Goal: Information Seeking & Learning: Learn about a topic

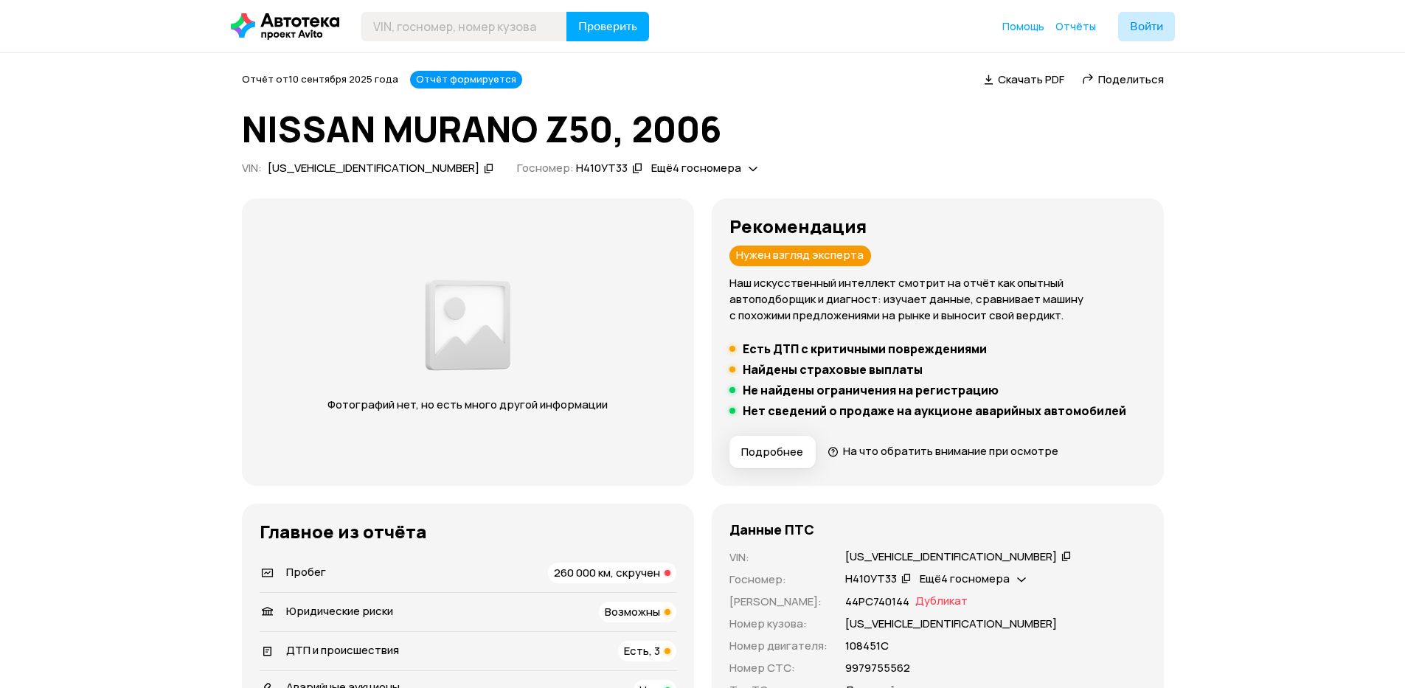
click at [793, 352] on h5 "Есть ДТП с критичными повреждениями" at bounding box center [865, 349] width 244 height 15
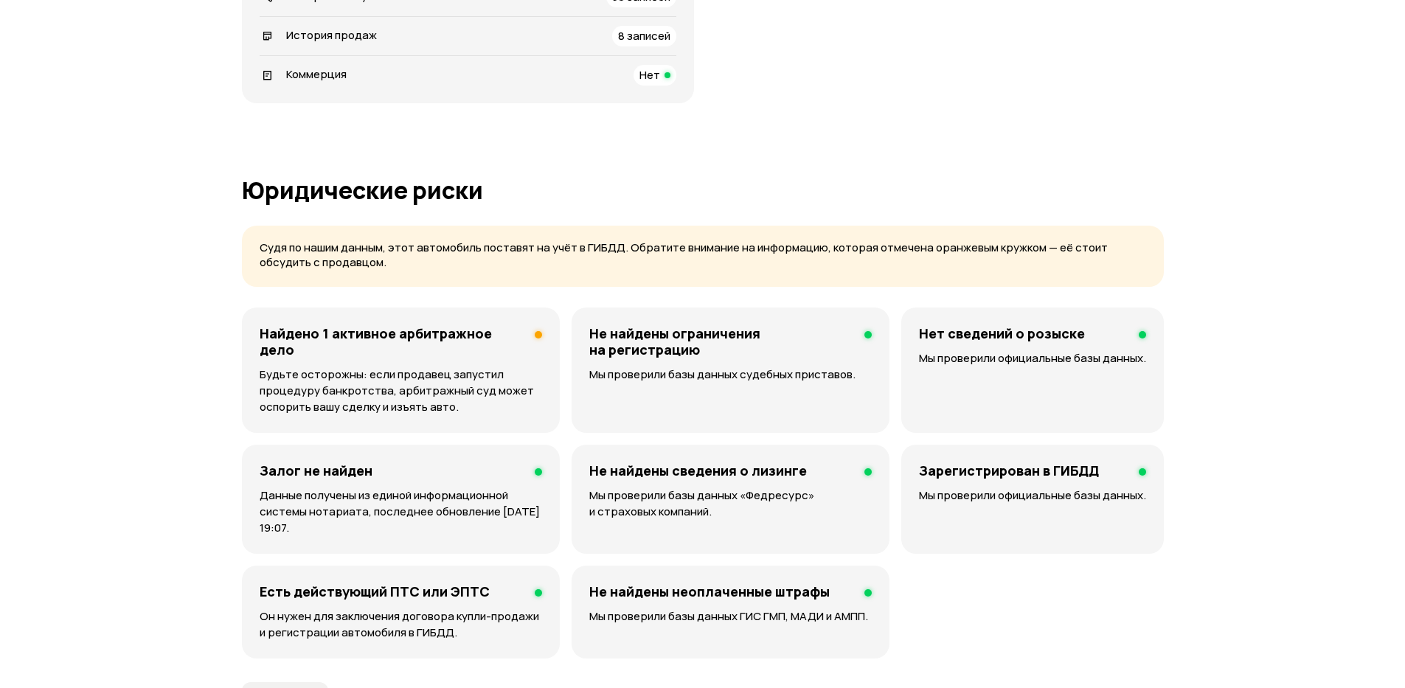
scroll to position [885, 0]
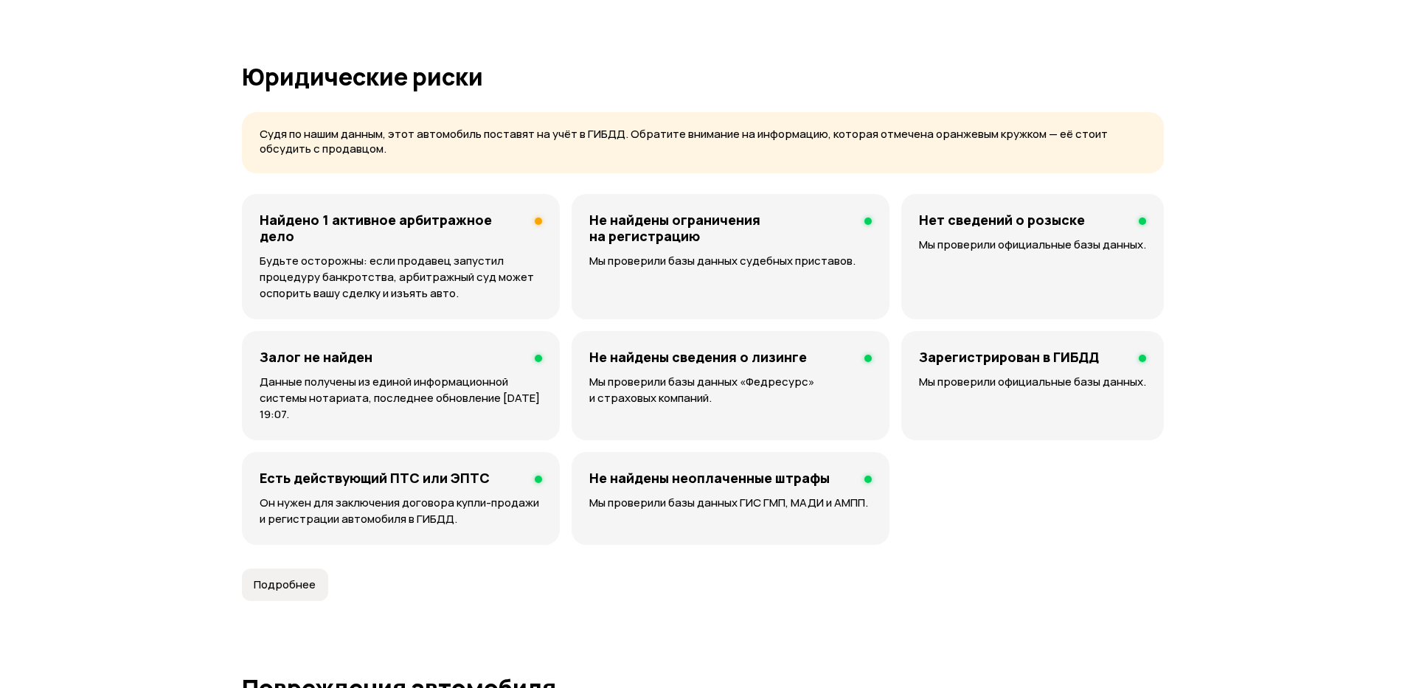
click at [367, 221] on h4 "Найдено 1 активное арбитражное дело" at bounding box center [391, 228] width 263 height 32
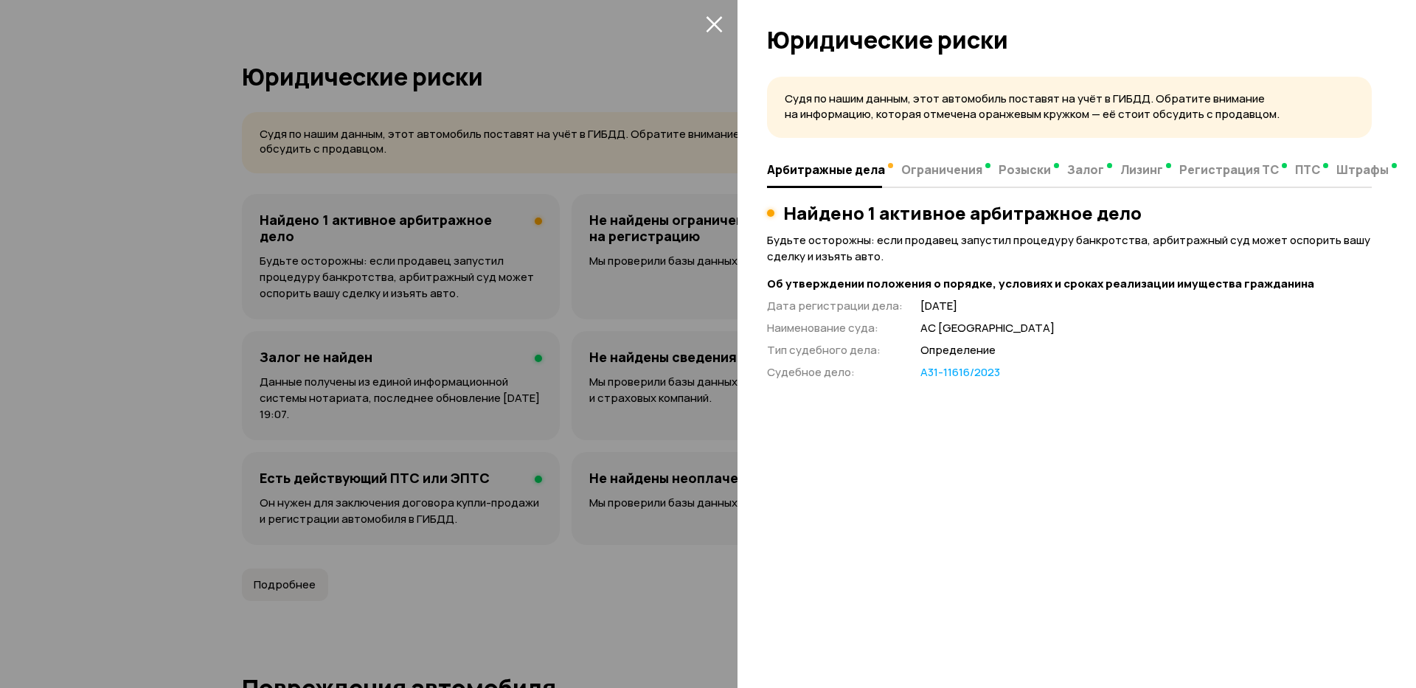
click at [713, 31] on icon "закрыть" at bounding box center [714, 23] width 17 height 17
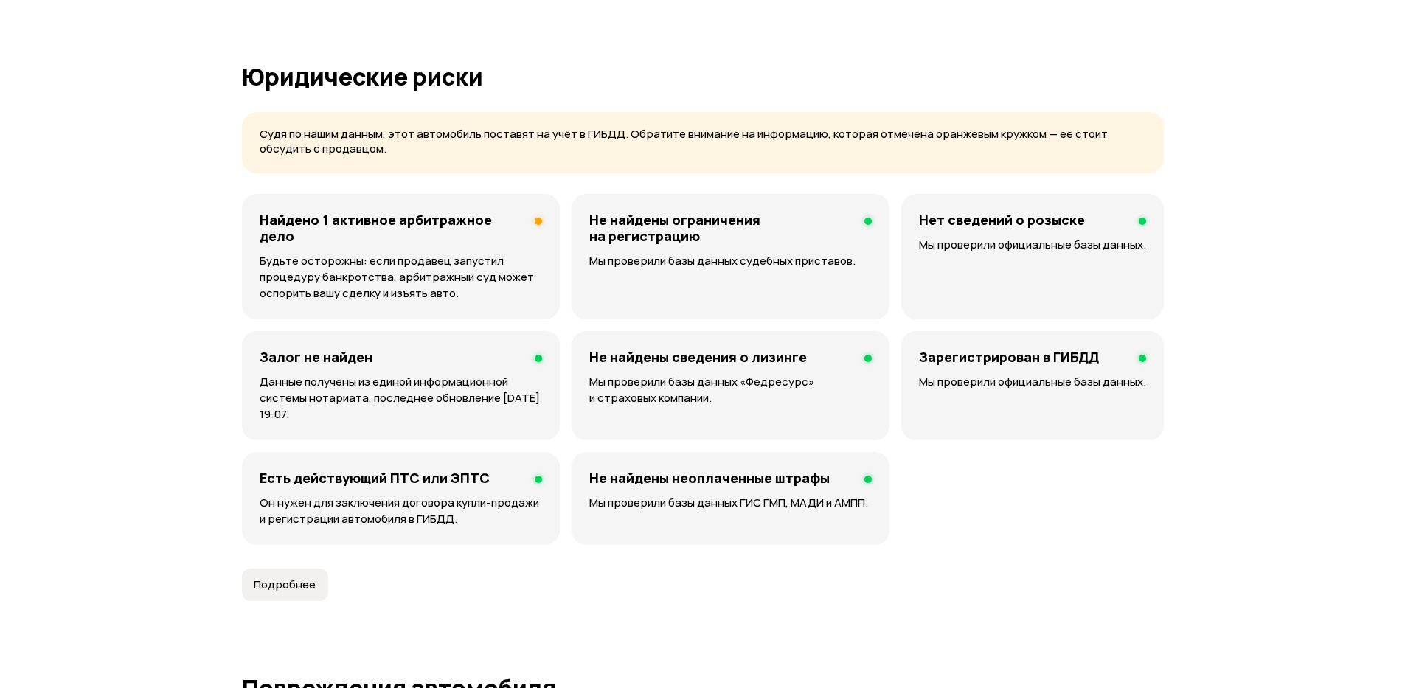
click at [372, 218] on h4 "Найдено 1 активное арбитражное дело" at bounding box center [391, 228] width 263 height 32
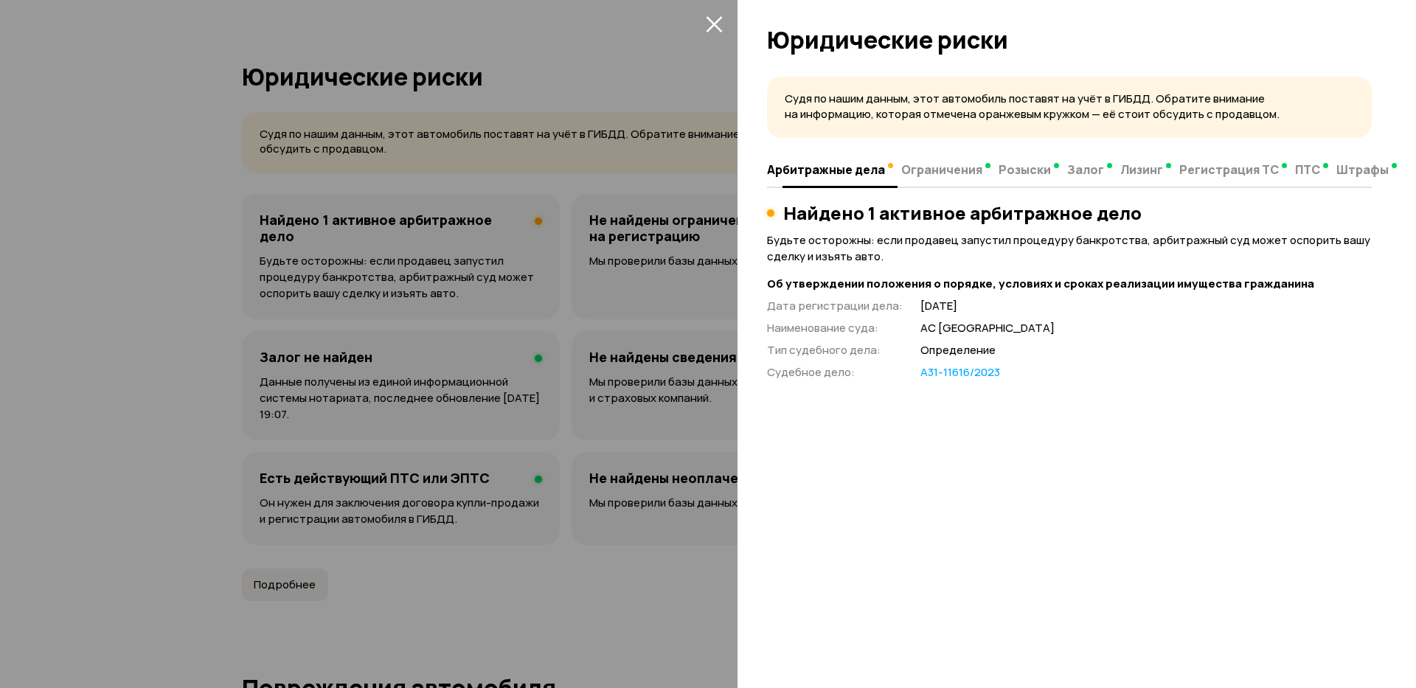
click at [927, 168] on span "Ограничения" at bounding box center [941, 169] width 81 height 15
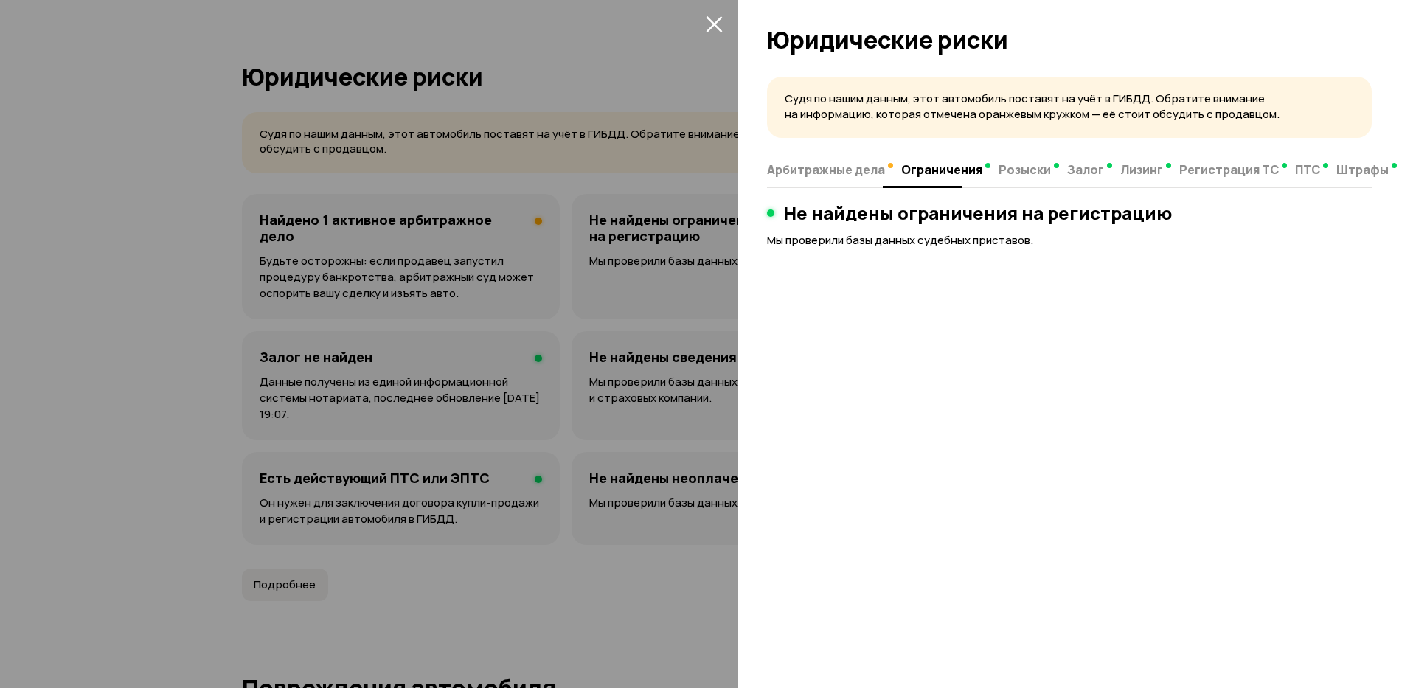
click at [837, 170] on span "Арбитражные дела" at bounding box center [826, 169] width 118 height 15
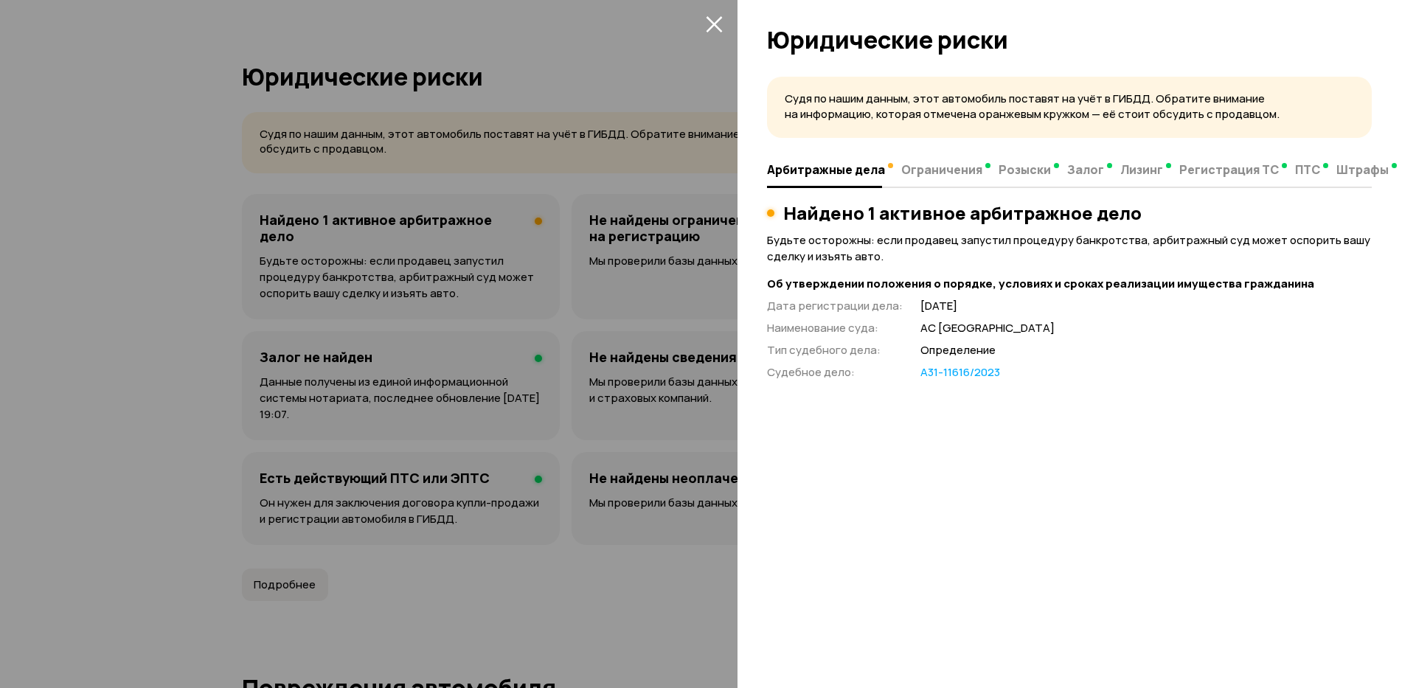
click at [717, 30] on icon "закрыть" at bounding box center [714, 23] width 17 height 17
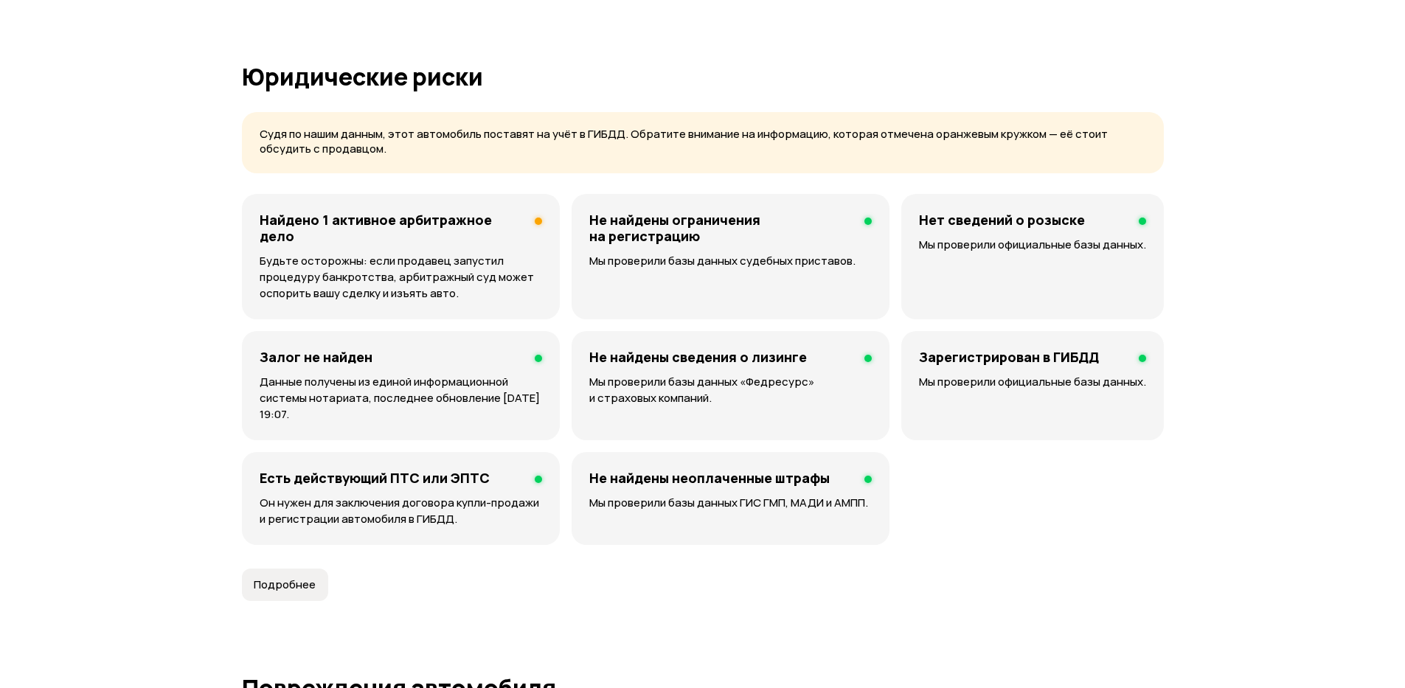
click at [351, 226] on h4 "Найдено 1 активное арбитражное дело" at bounding box center [391, 228] width 263 height 32
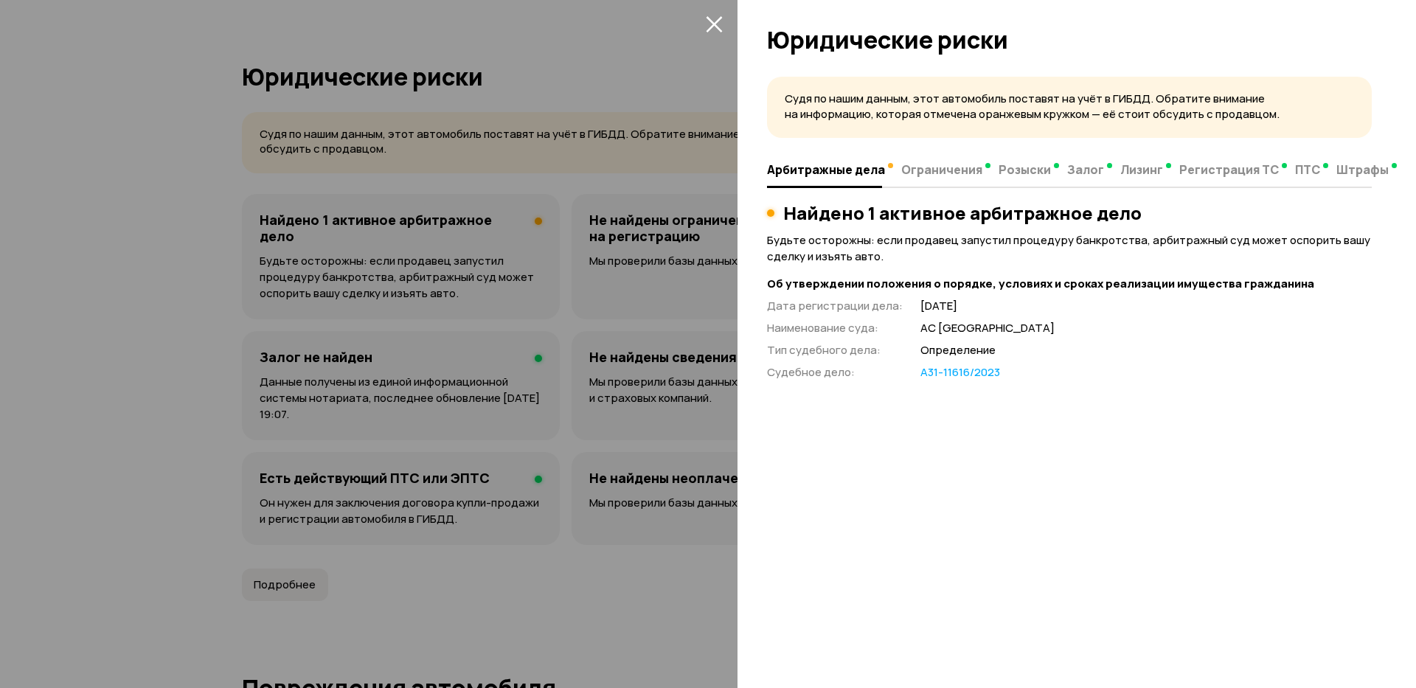
click at [713, 24] on icon "закрыть" at bounding box center [714, 24] width 16 height 16
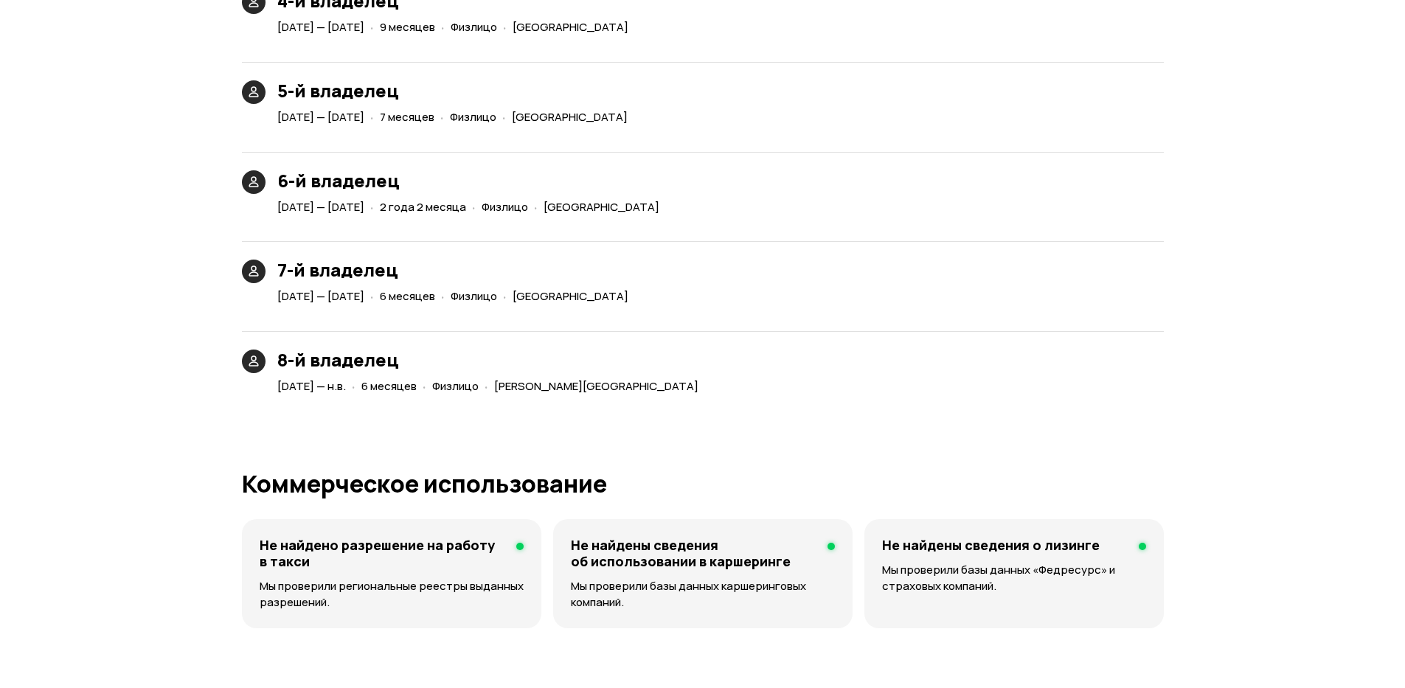
scroll to position [3629, 0]
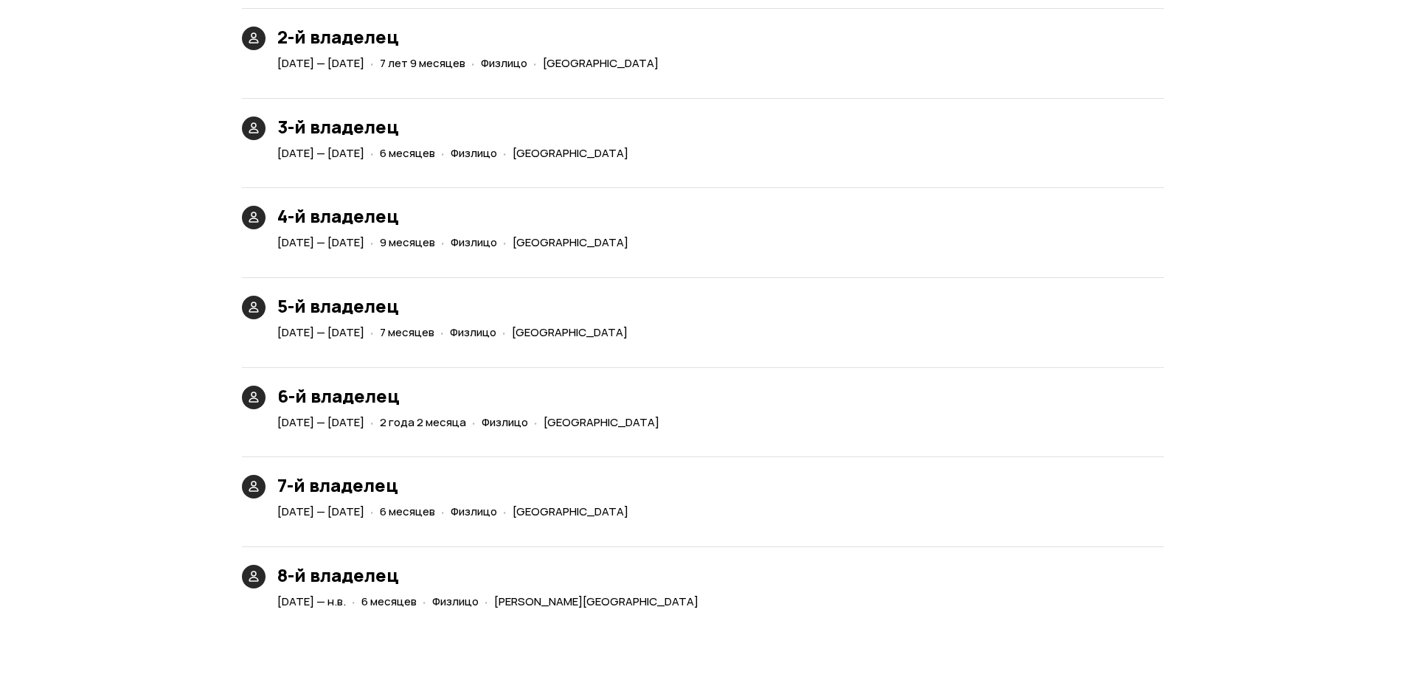
click at [340, 386] on h3 "6-й владелец" at bounding box center [471, 396] width 388 height 21
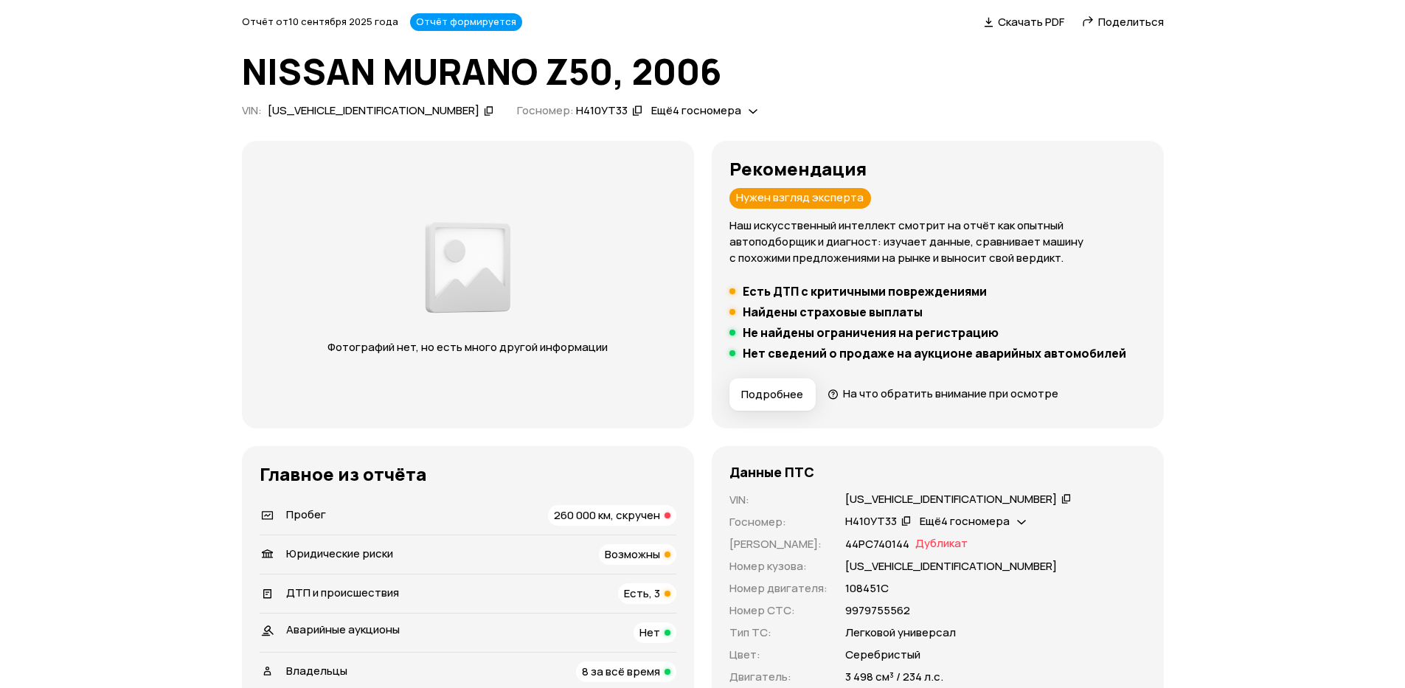
scroll to position [89, 0]
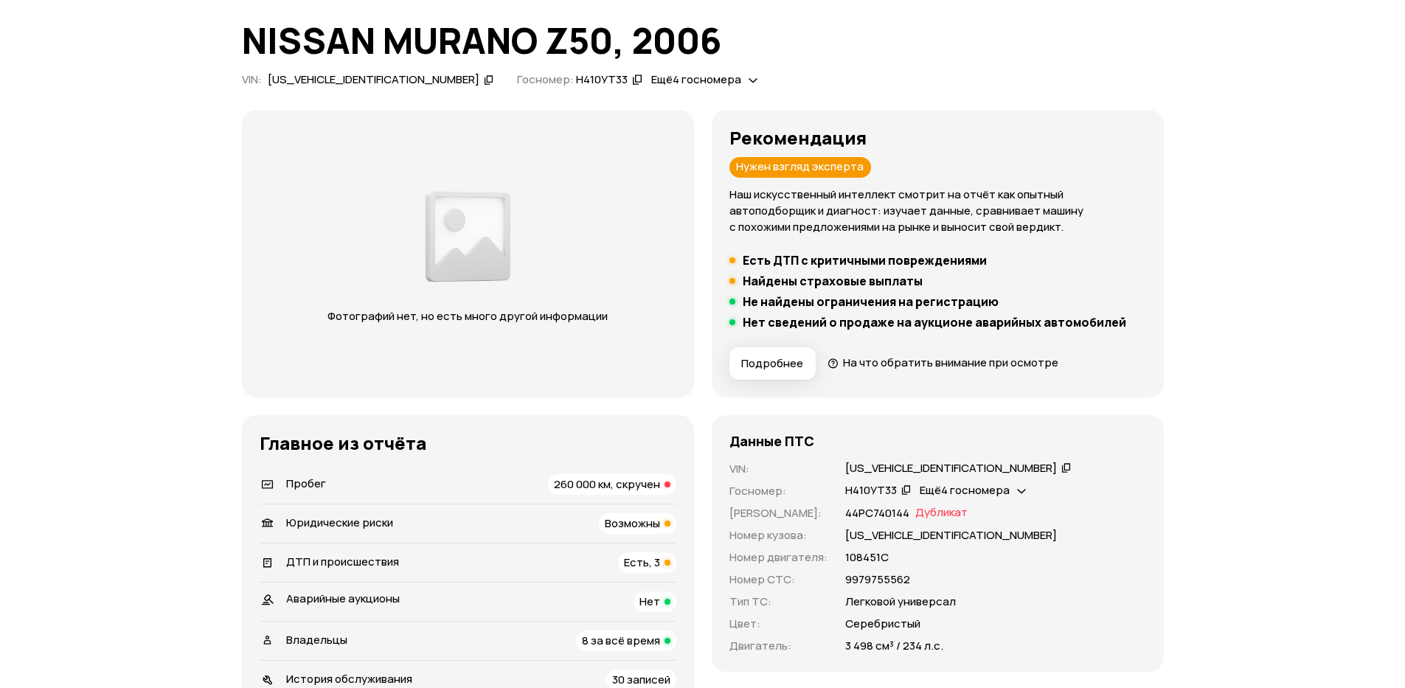
click at [802, 264] on h5 "Есть ДТП с критичными повреждениями" at bounding box center [865, 260] width 244 height 15
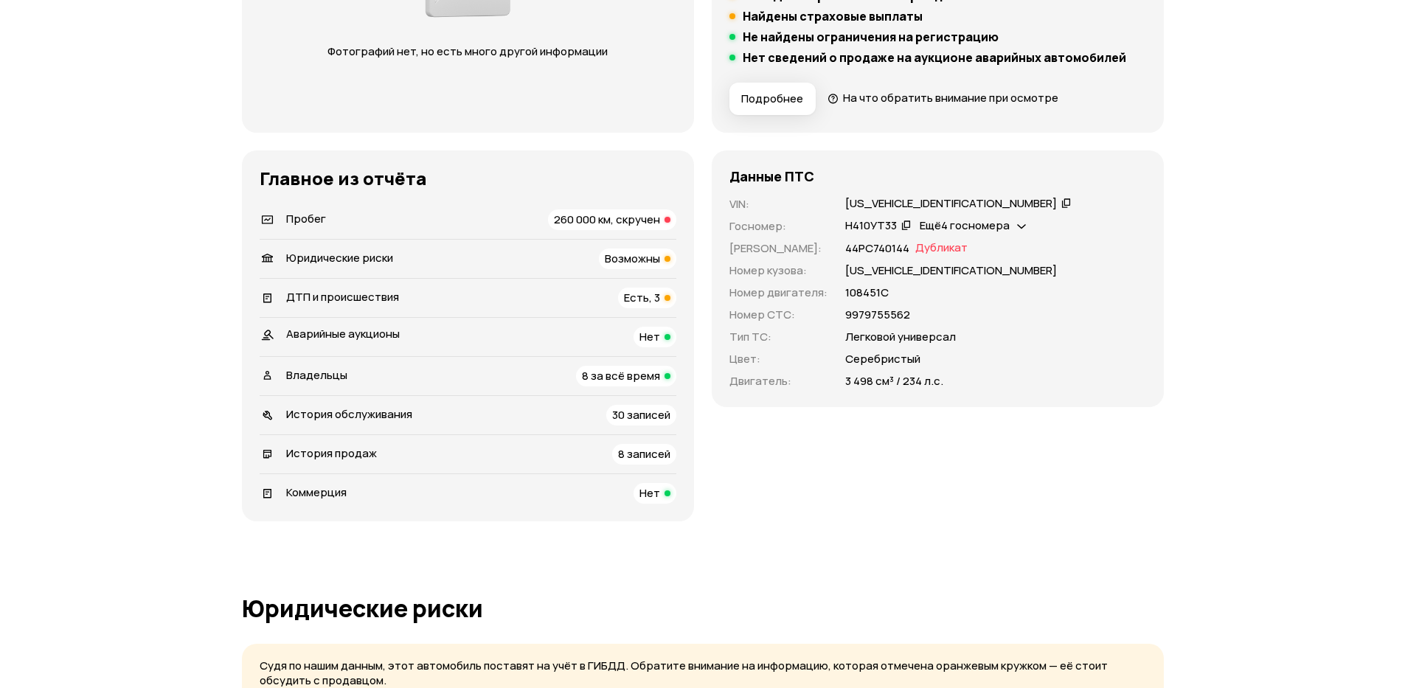
scroll to position [354, 0]
click at [331, 302] on span "ДТП и происшествия" at bounding box center [342, 295] width 113 height 15
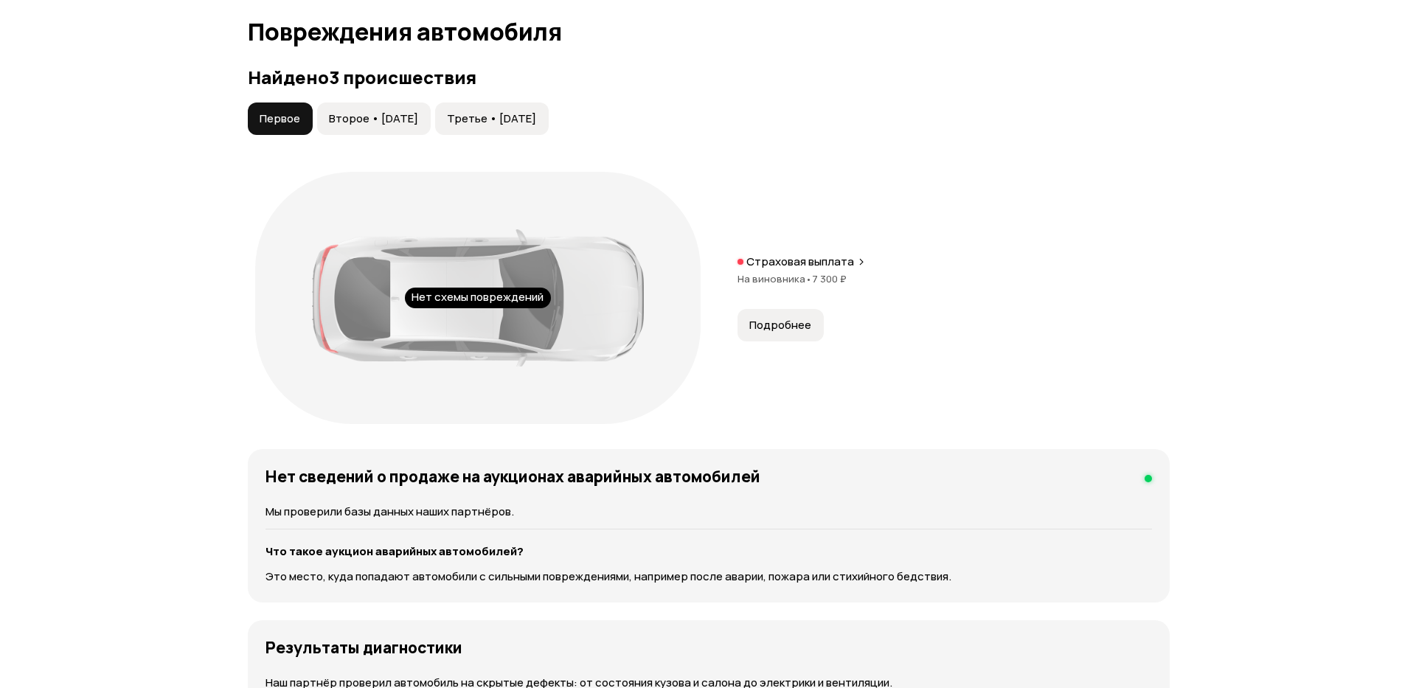
scroll to position [1544, 0]
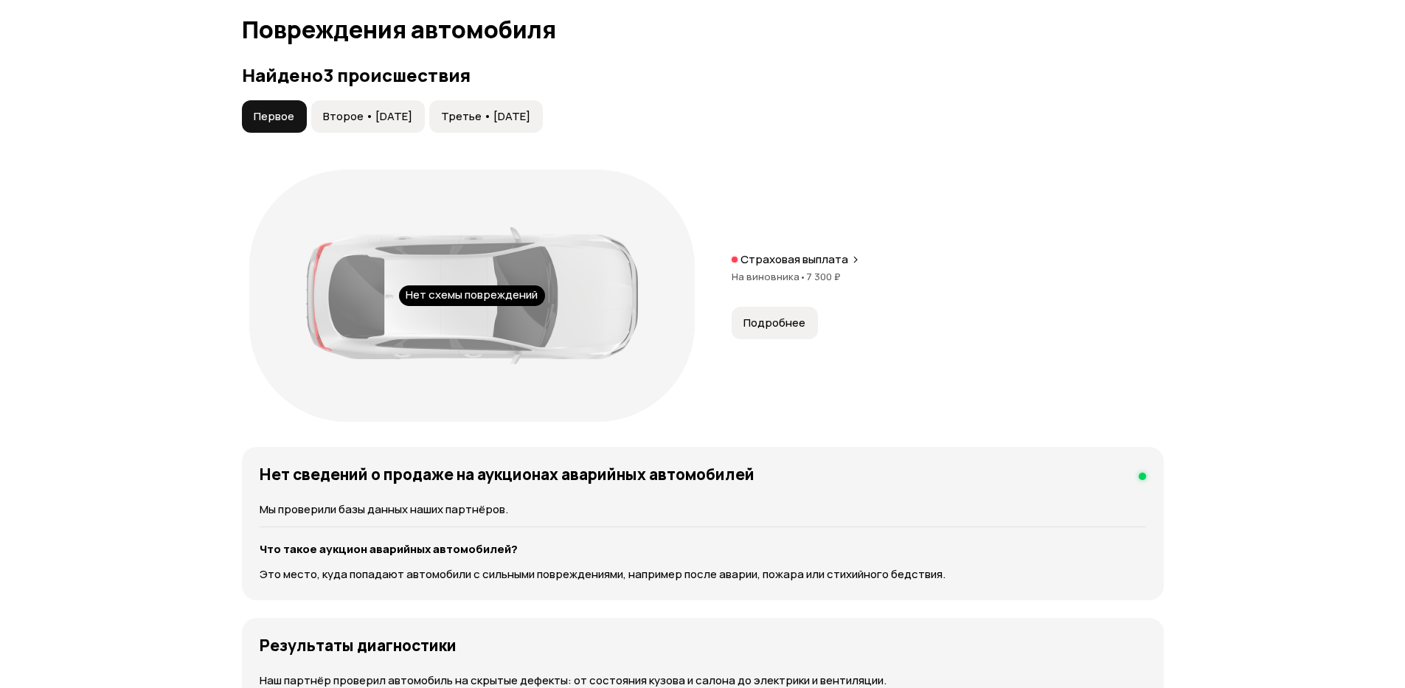
click at [790, 316] on span "Подробнее" at bounding box center [775, 323] width 62 height 15
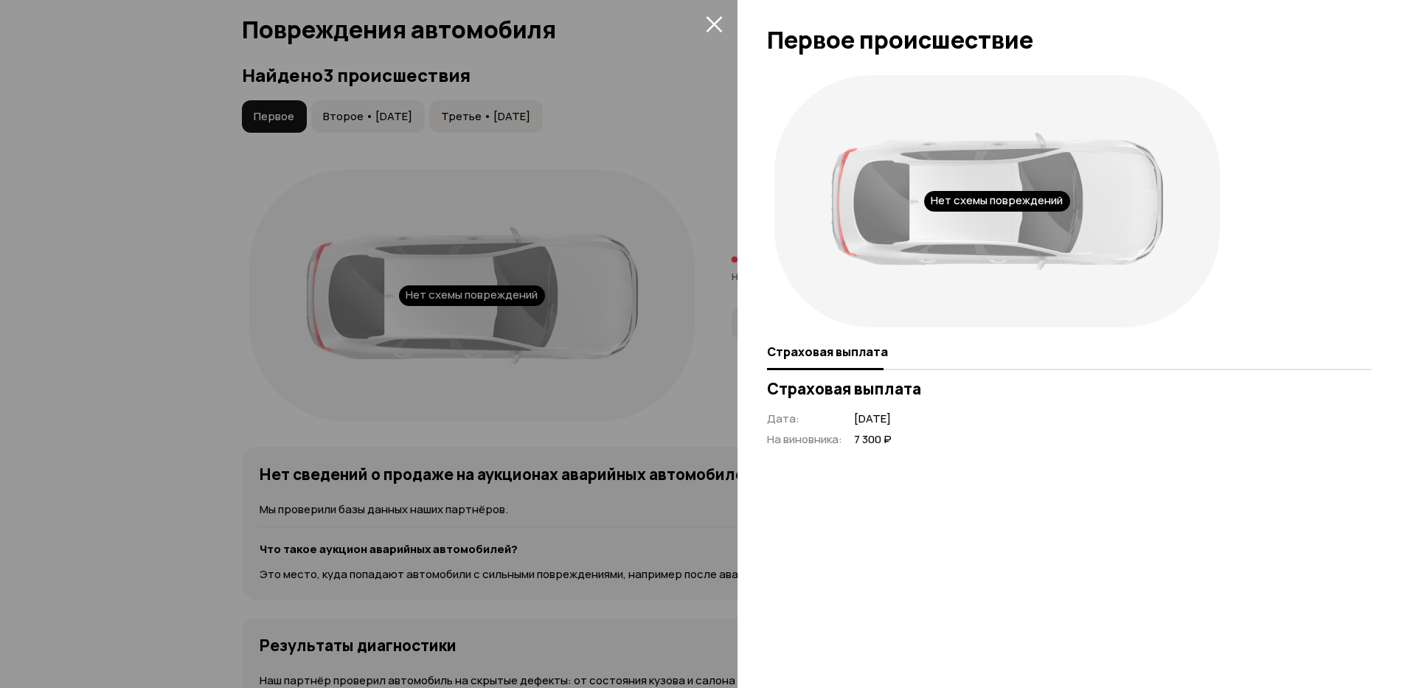
click at [720, 30] on icon "закрыть" at bounding box center [714, 24] width 16 height 16
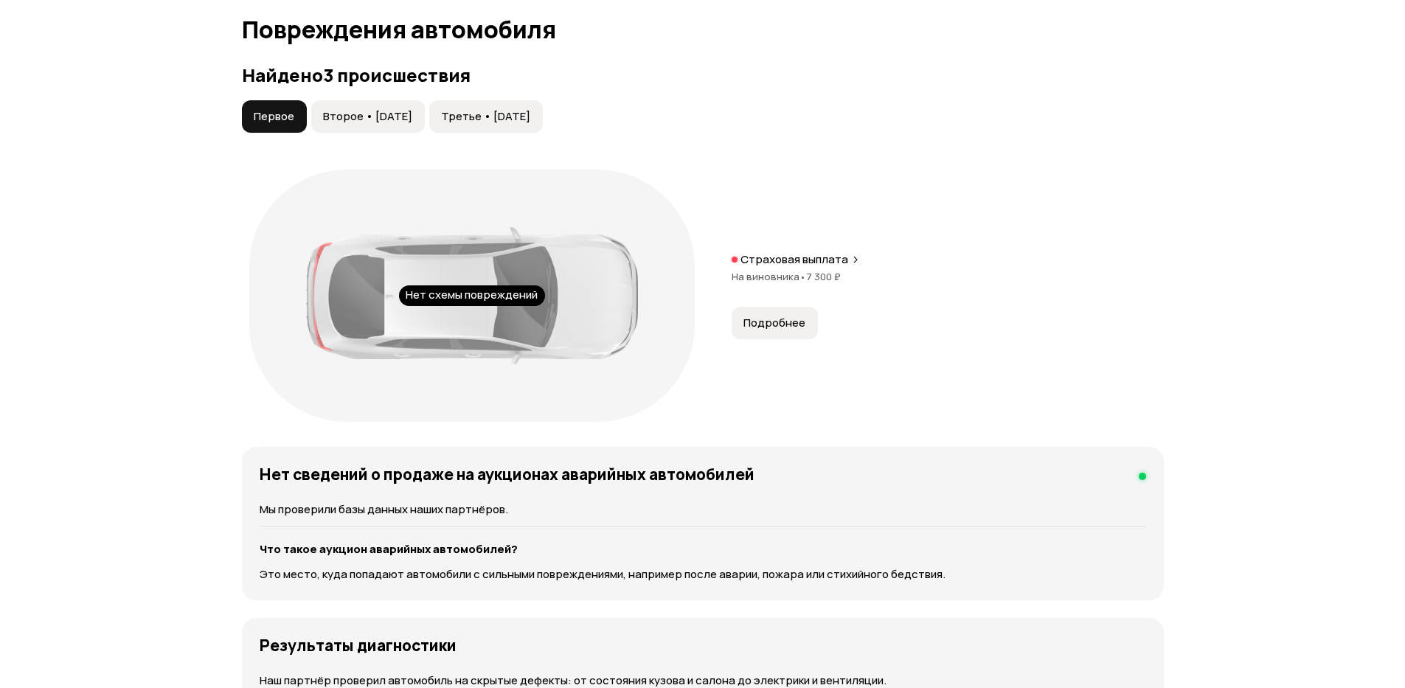
click at [386, 111] on button "Второе • [DATE]" at bounding box center [368, 116] width 114 height 32
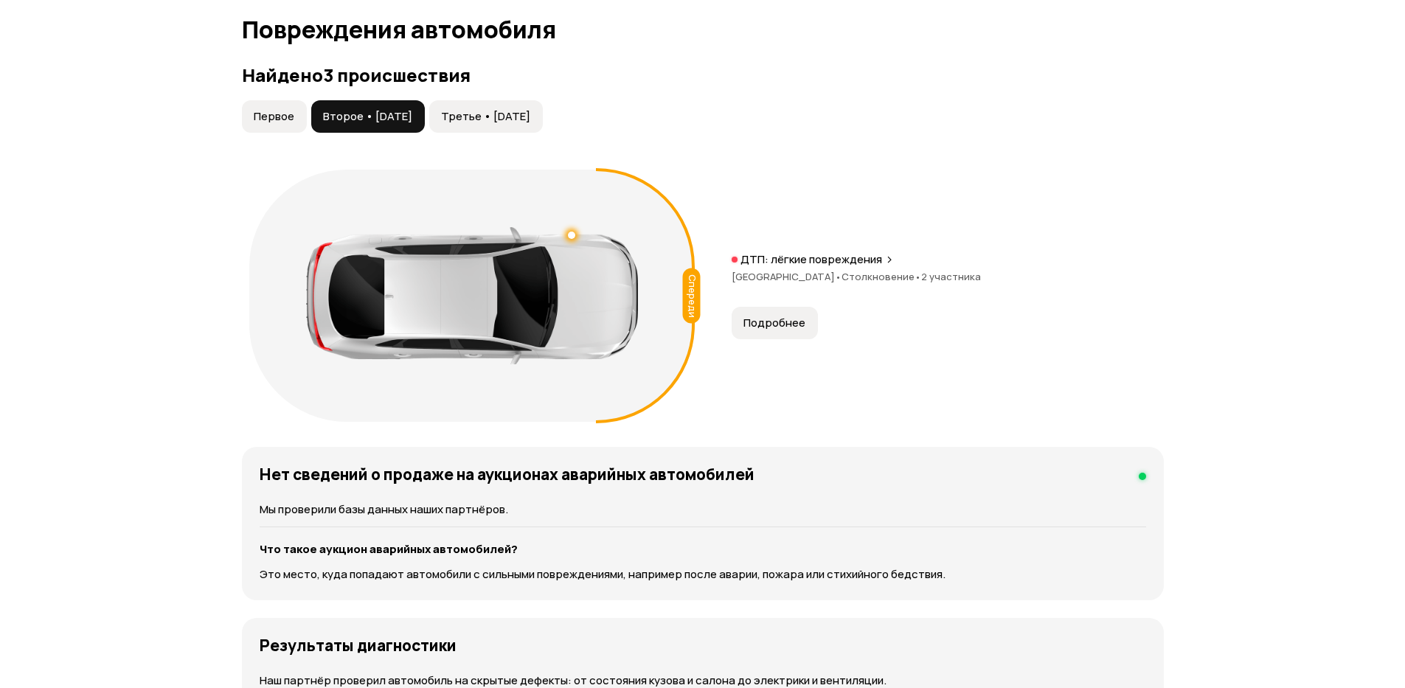
click at [772, 314] on button "Подробнее" at bounding box center [775, 323] width 86 height 32
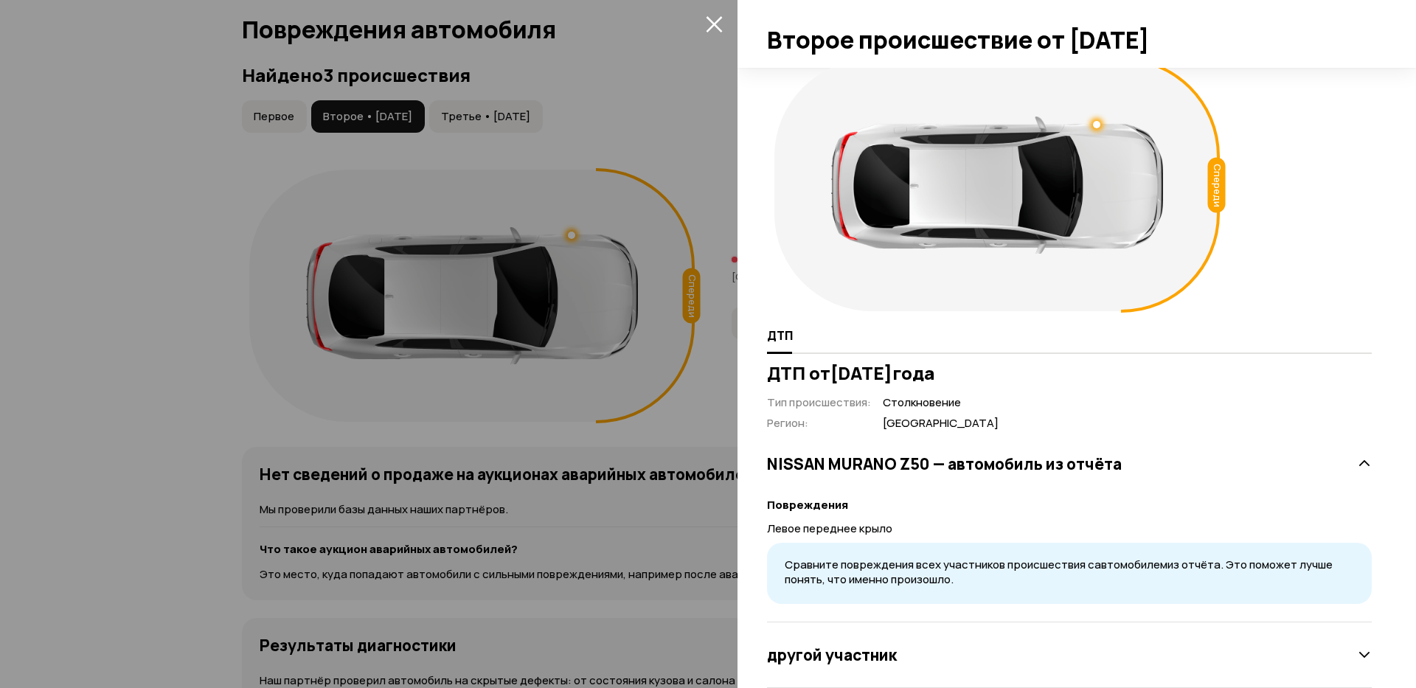
scroll to position [0, 0]
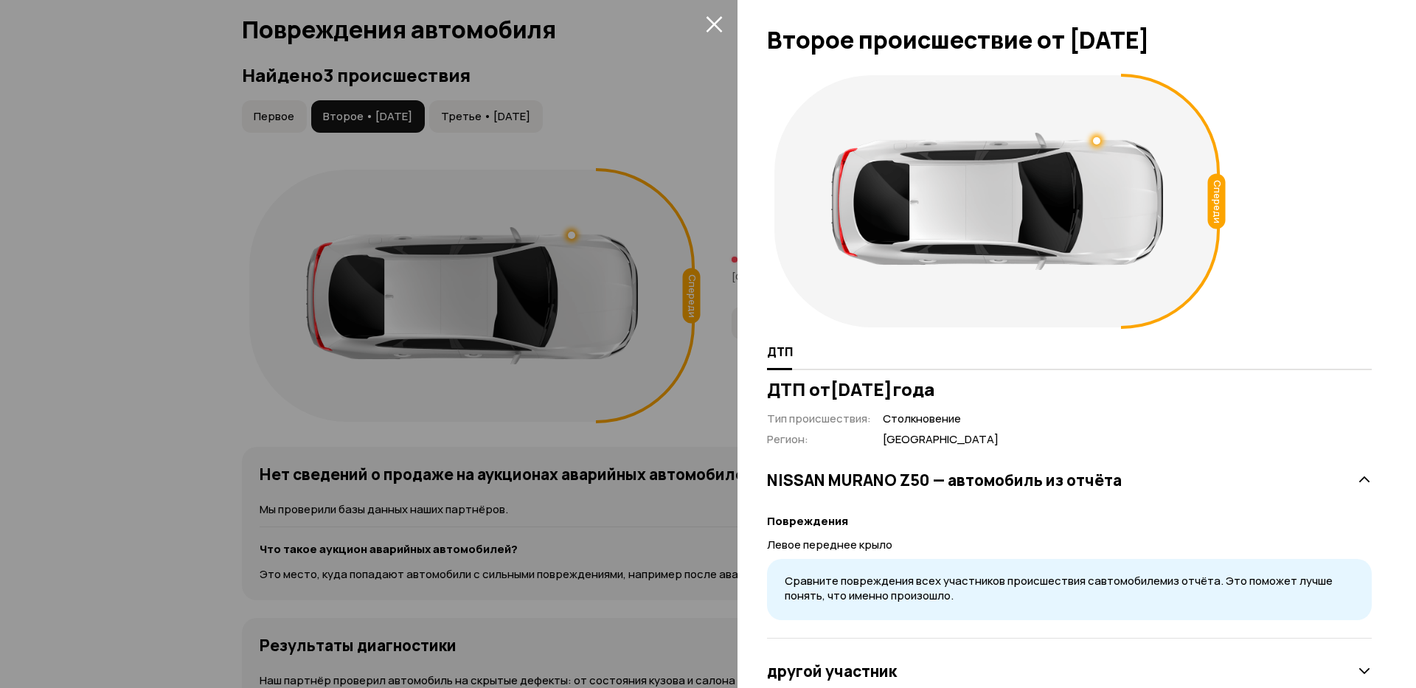
click at [716, 13] on button "закрыть" at bounding box center [714, 24] width 24 height 24
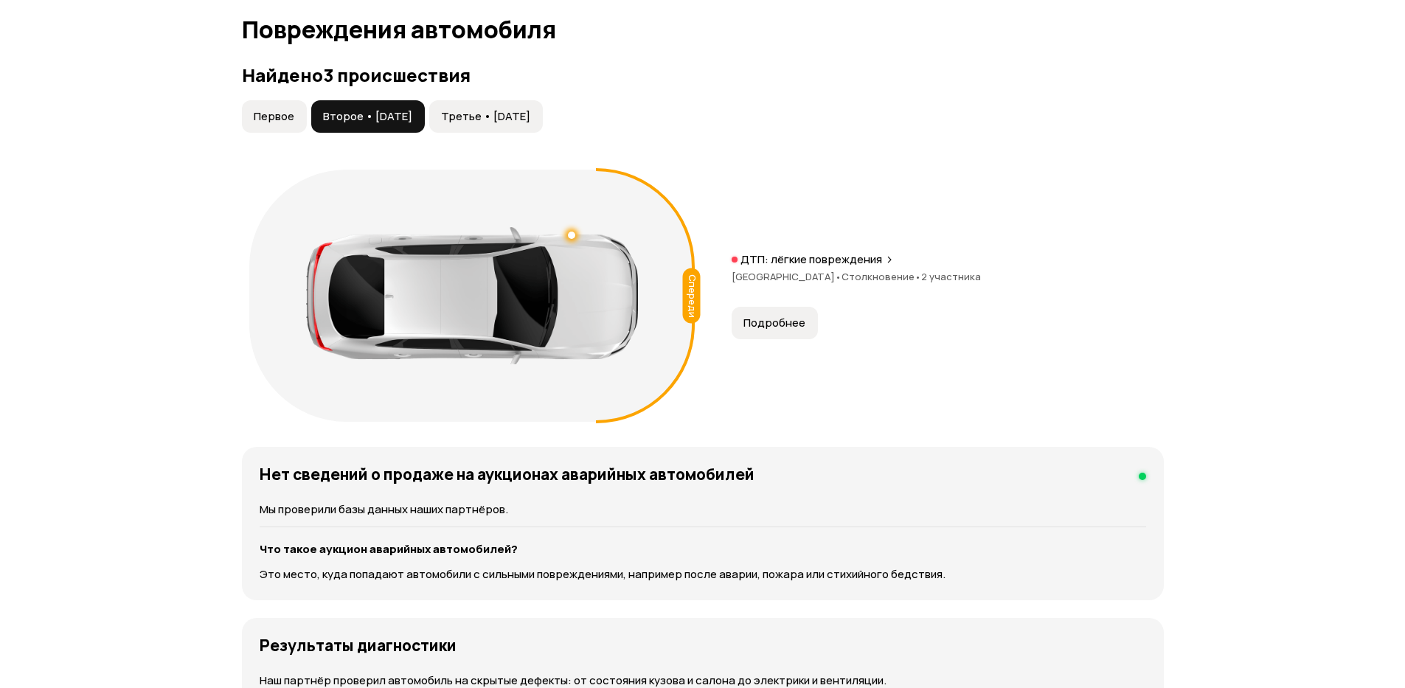
click at [494, 109] on span "Третье • [DATE]" at bounding box center [485, 116] width 89 height 15
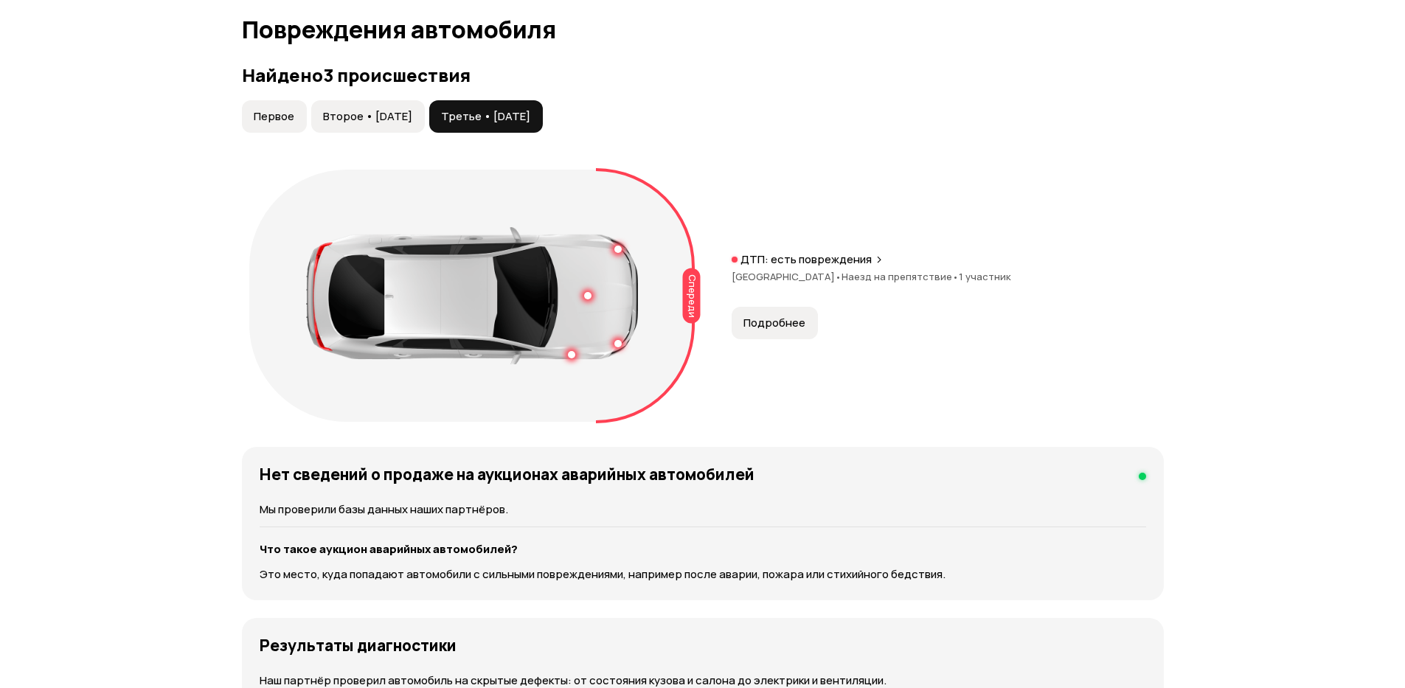
click at [765, 316] on span "Подробнее" at bounding box center [775, 323] width 62 height 15
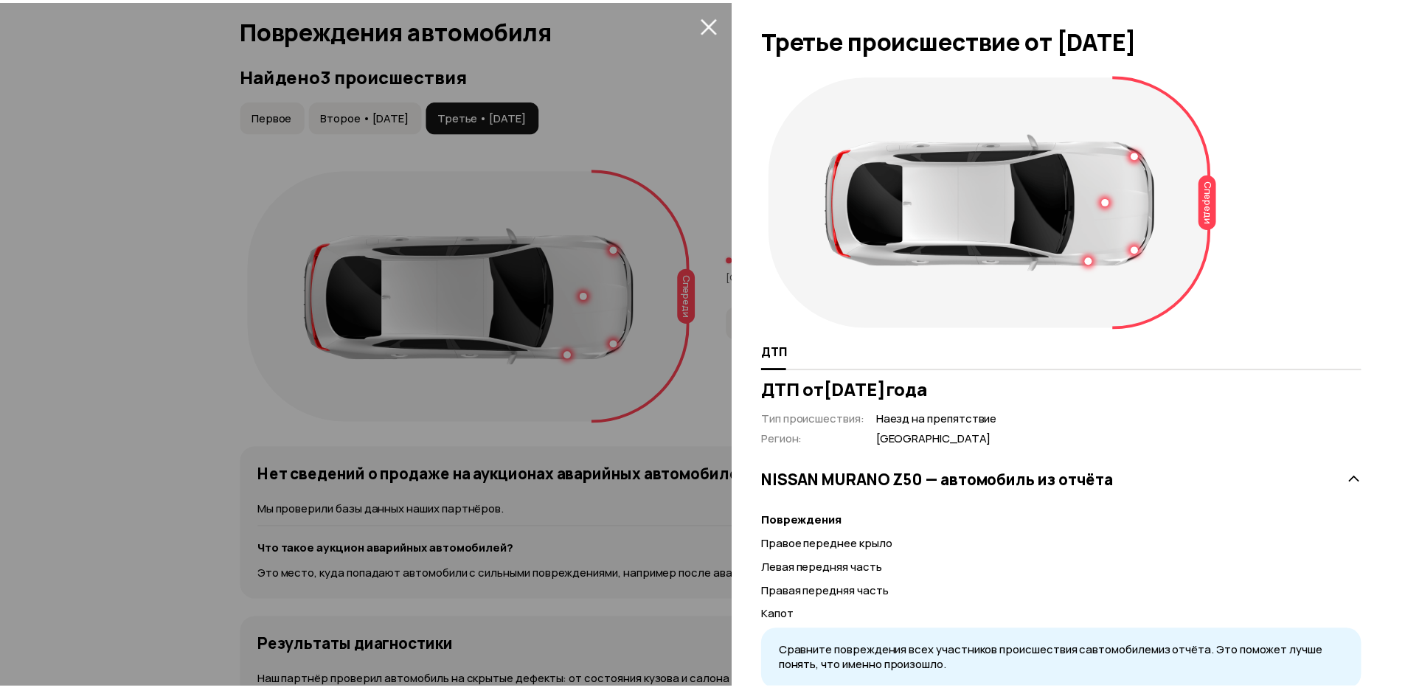
scroll to position [51, 0]
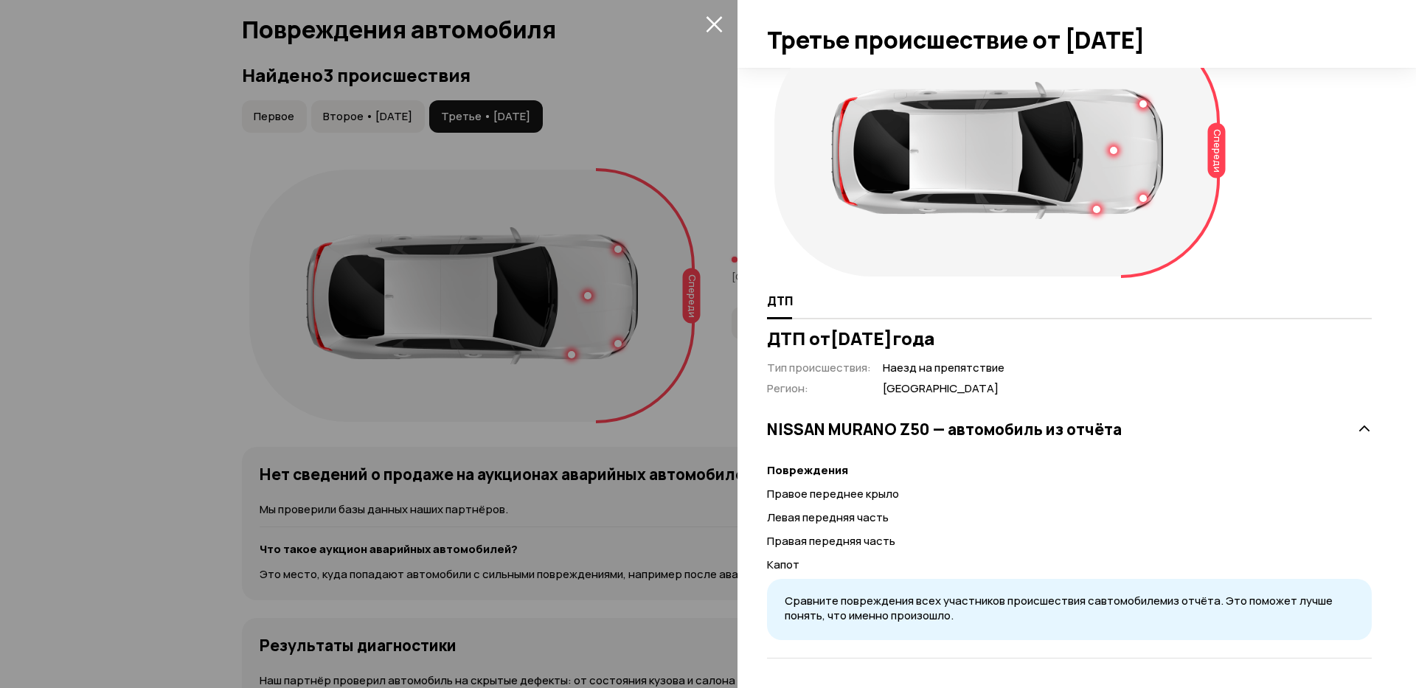
click at [713, 26] on icon "закрыть" at bounding box center [714, 24] width 16 height 16
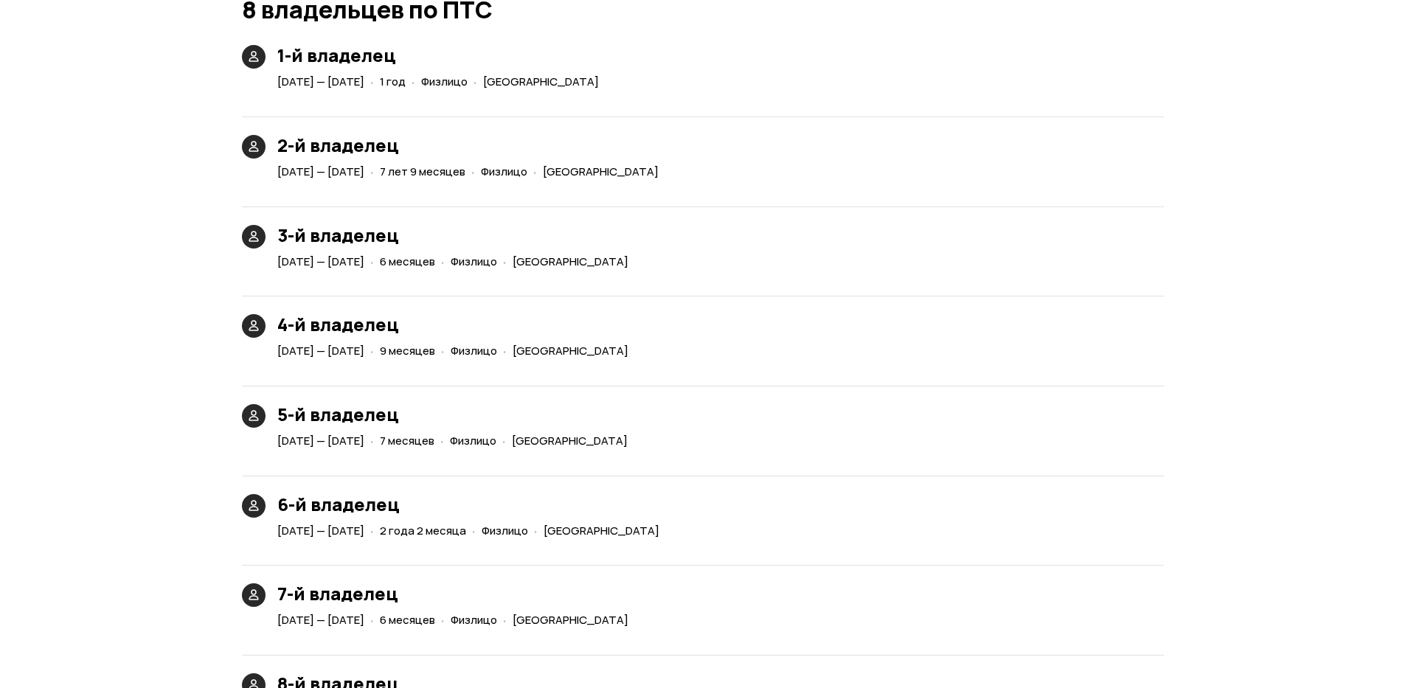
scroll to position [3718, 0]
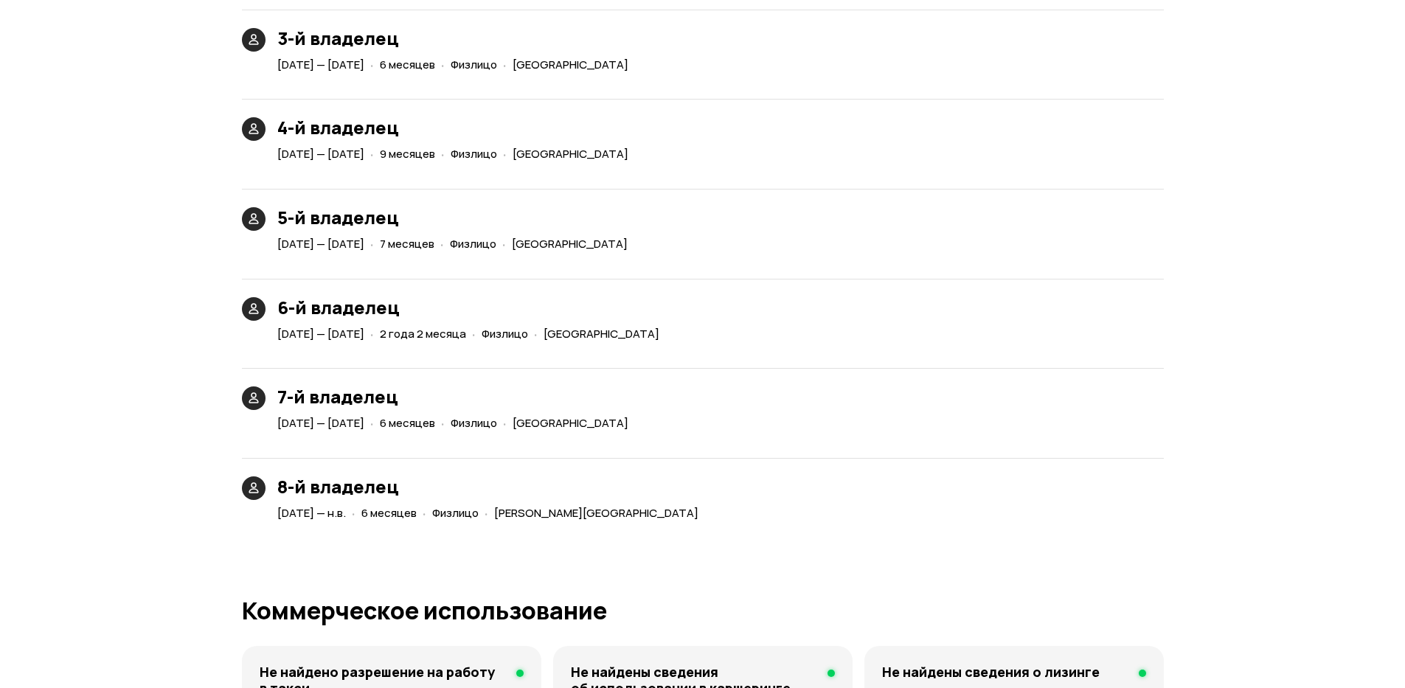
drag, startPoint x: 810, startPoint y: 320, endPoint x: 657, endPoint y: 306, distance: 153.3
click at [658, 305] on div "6-й владелец [DATE] — [DATE] · 2 года 2 месяца · Физлицо · [GEOGRAPHIC_DATA]" at bounding box center [703, 303] width 922 height 84
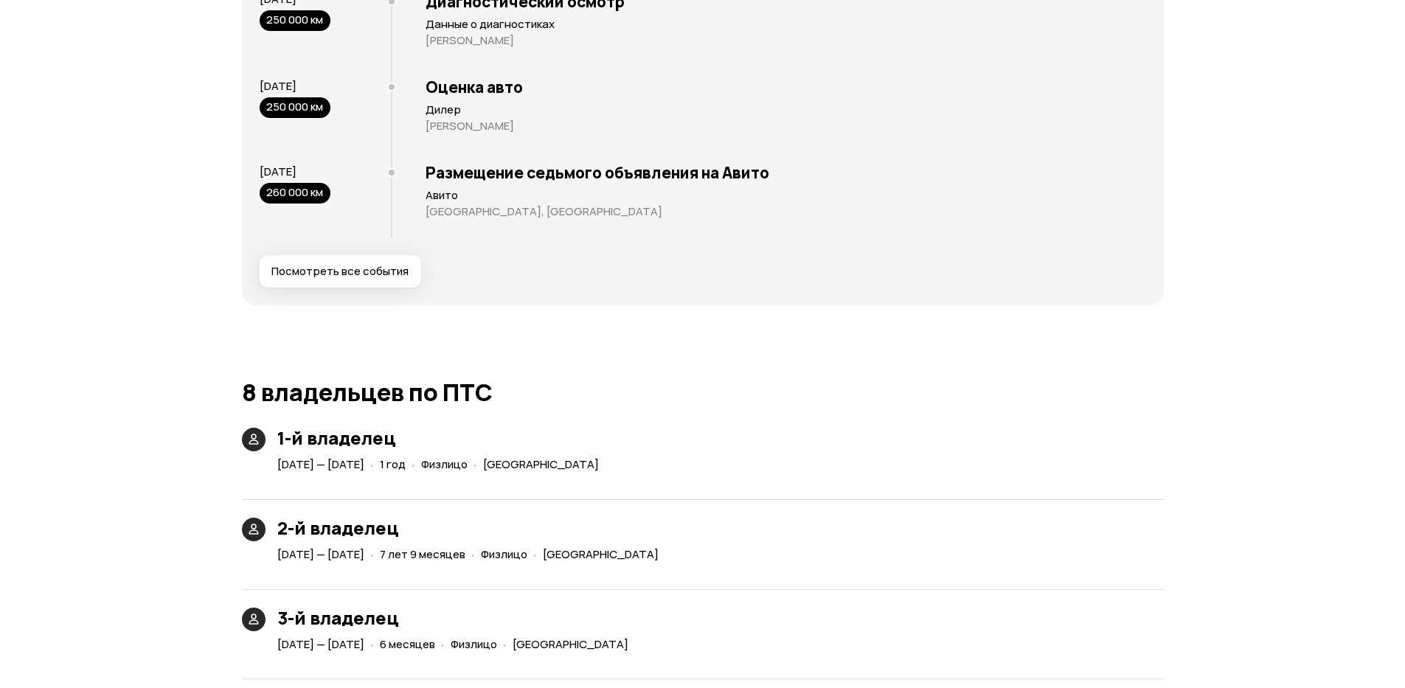
scroll to position [3098, 0]
